Goal: Find specific page/section: Find specific page/section

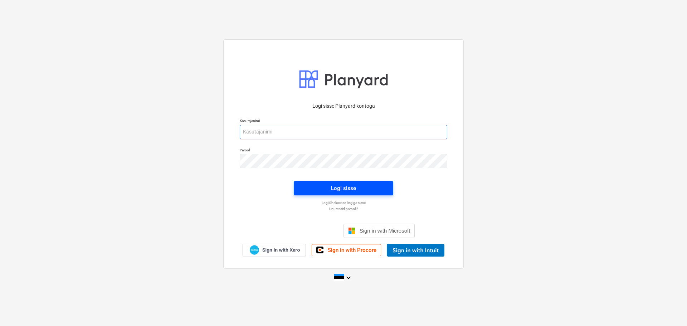
type input "[EMAIL_ADDRESS][DOMAIN_NAME]"
click at [356, 190] on span "Logi sisse" at bounding box center [343, 187] width 82 height 9
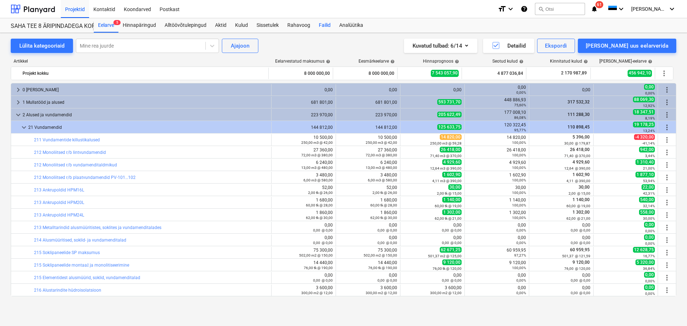
click at [320, 23] on div "Failid" at bounding box center [324, 25] width 20 height 14
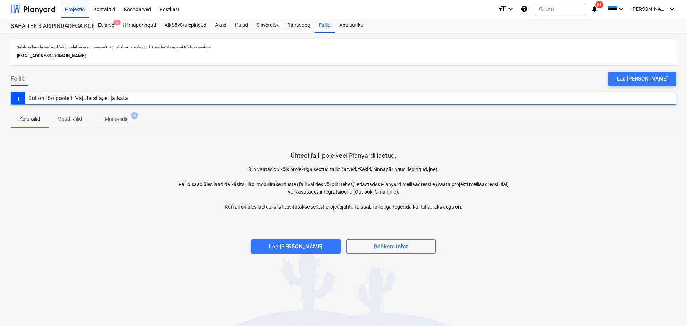
click at [561, 15] on div "search Otsi" at bounding box center [560, 9] width 50 height 18
click at [565, 9] on button "search Otsi" at bounding box center [560, 9] width 50 height 12
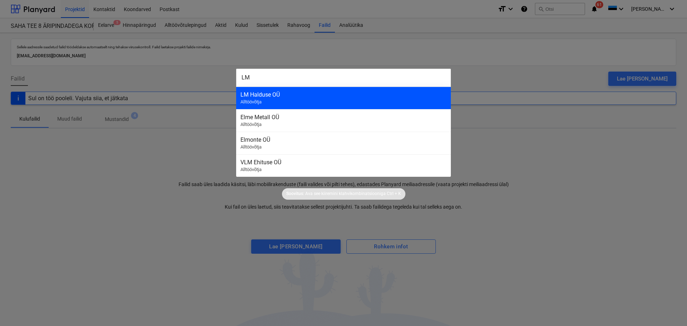
type input "LM"
click at [286, 98] on div "LM Halduse OÜ Alltöövõtja" at bounding box center [343, 98] width 215 height 23
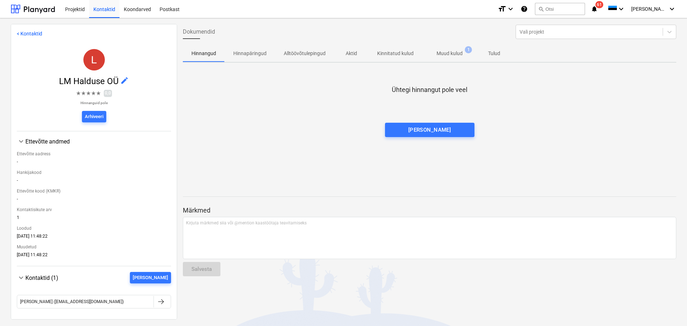
click at [457, 53] on p "Muud kulud" at bounding box center [449, 54] width 26 height 8
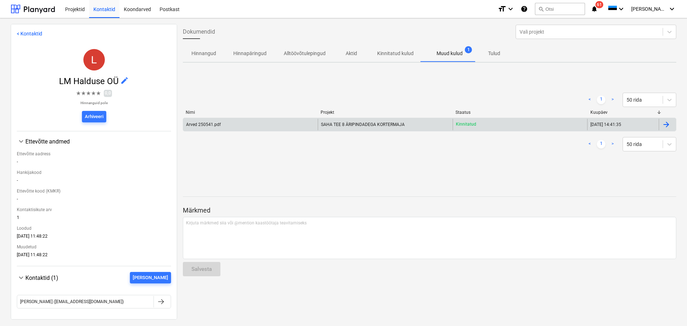
click at [416, 122] on div "SAHA TEE 8 ÄRIPINDADEGA KORTERMAJA" at bounding box center [385, 124] width 134 height 11
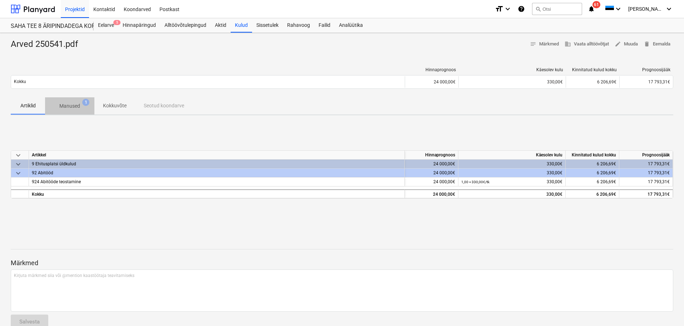
click at [69, 101] on span "Manused 1" at bounding box center [69, 105] width 49 height 13
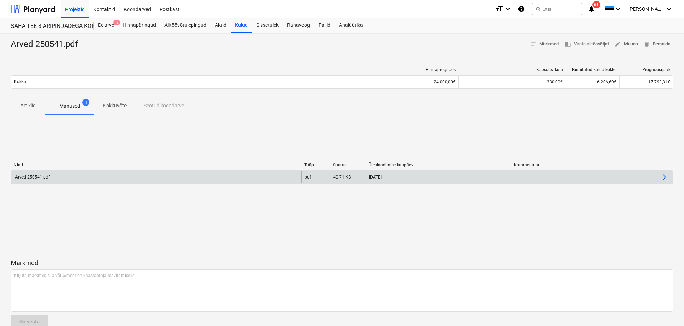
click at [55, 177] on div "Arved 250541.pdf" at bounding box center [156, 176] width 290 height 11
